Goal: Information Seeking & Learning: Learn about a topic

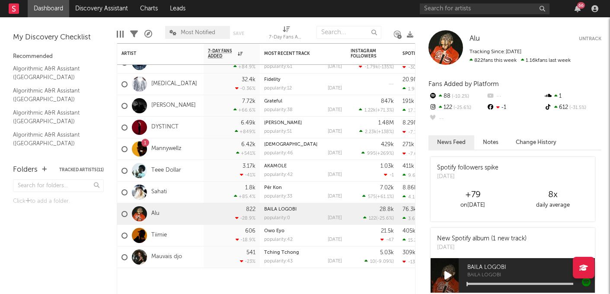
scroll to position [312, 0]
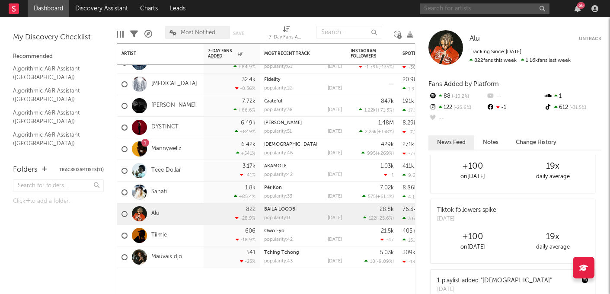
click at [480, 10] on input "text" at bounding box center [485, 8] width 130 height 11
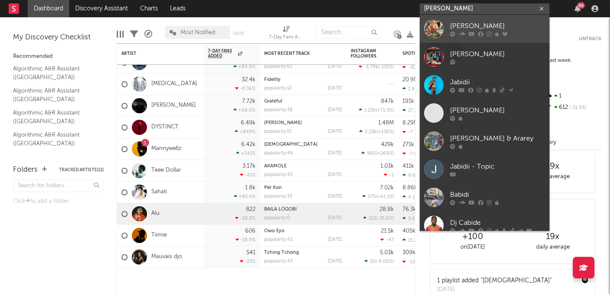
type input "[PERSON_NAME]"
click at [463, 29] on div "[PERSON_NAME]" at bounding box center [497, 26] width 95 height 10
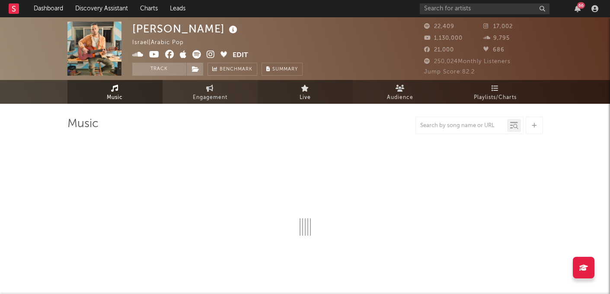
select select "6m"
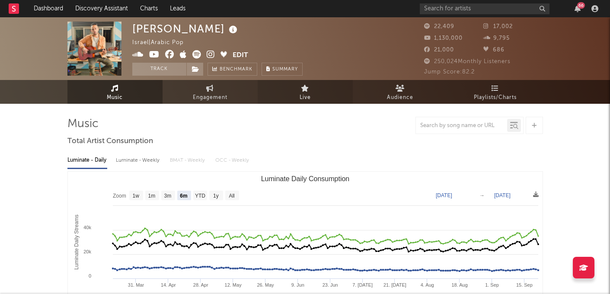
select select "6m"
